Goal: Register for event/course

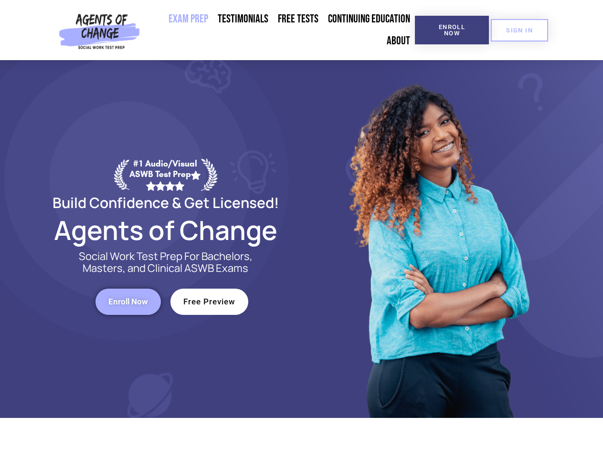
click at [302, 229] on div at bounding box center [438, 239] width 272 height 358
click at [452, 30] on span "Enroll Now" at bounding box center [451, 30] width 43 height 12
click at [519, 30] on span "SIGN IN" at bounding box center [519, 30] width 27 height 6
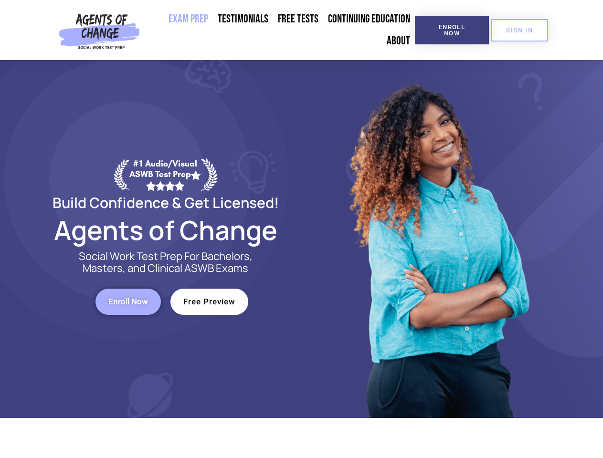
click at [128, 302] on span "Enroll Now" at bounding box center [128, 302] width 40 height 8
click at [209, 302] on span "Free Preview" at bounding box center [209, 302] width 52 height 8
